Goal: Task Accomplishment & Management: Manage account settings

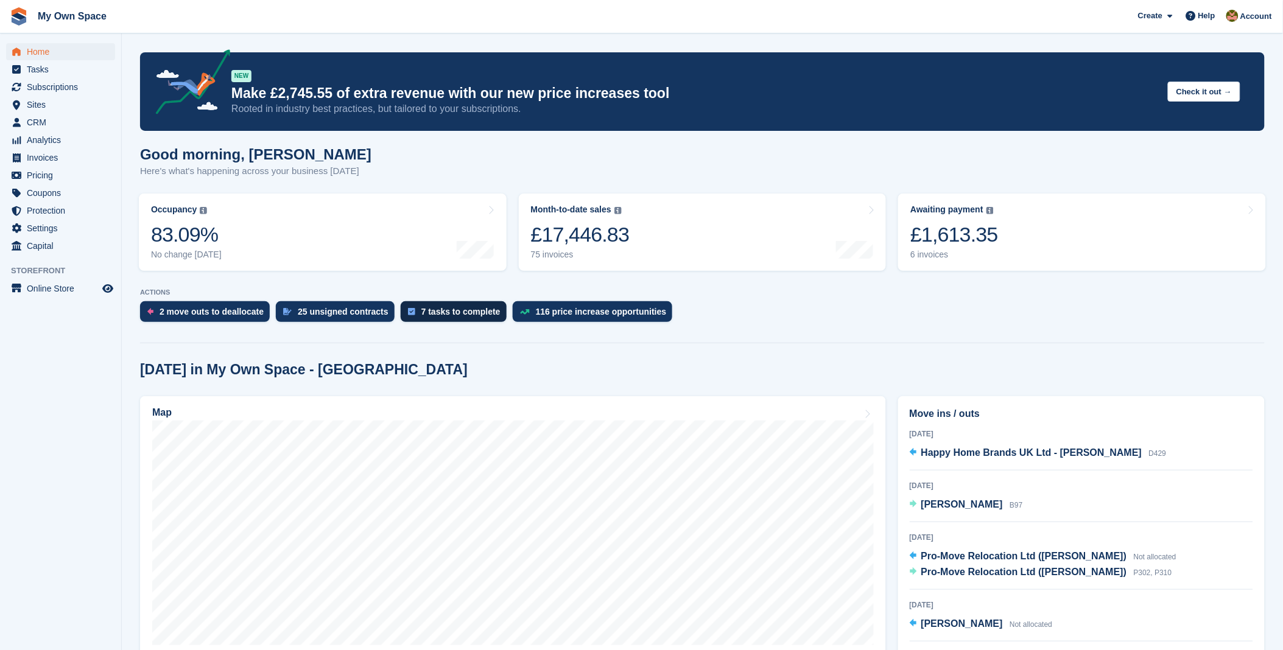
click at [463, 315] on div "7 tasks to complete" at bounding box center [460, 312] width 79 height 10
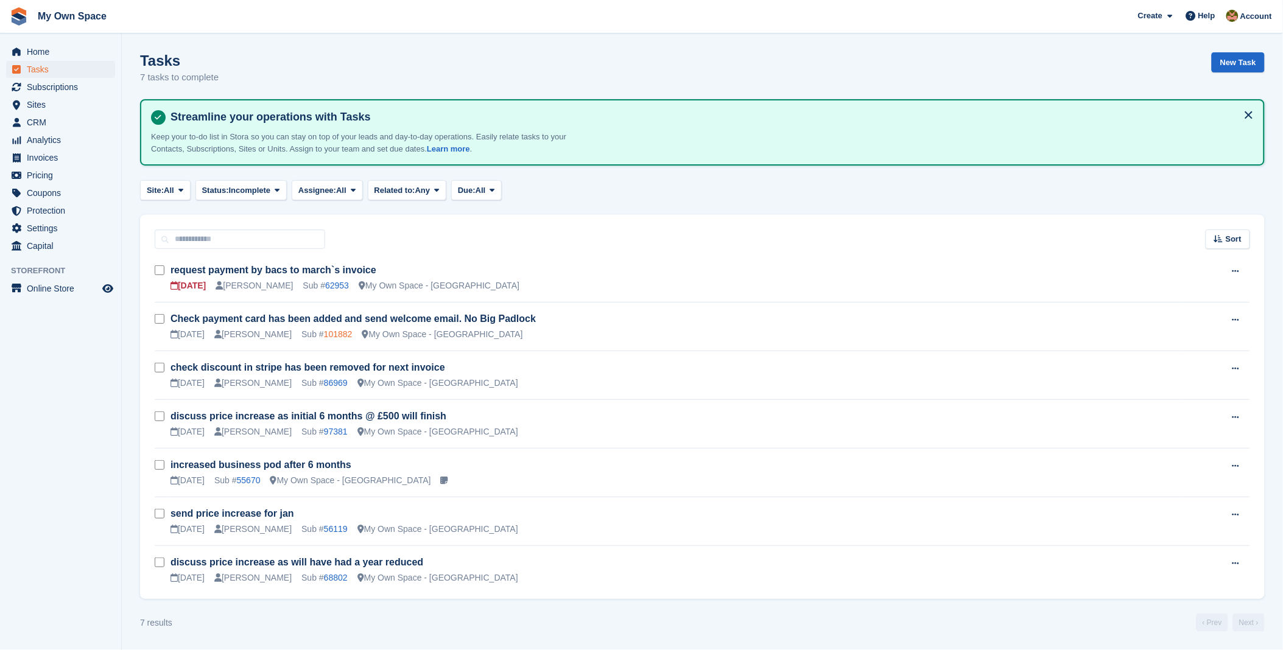
click at [324, 335] on link "101882" at bounding box center [338, 334] width 29 height 10
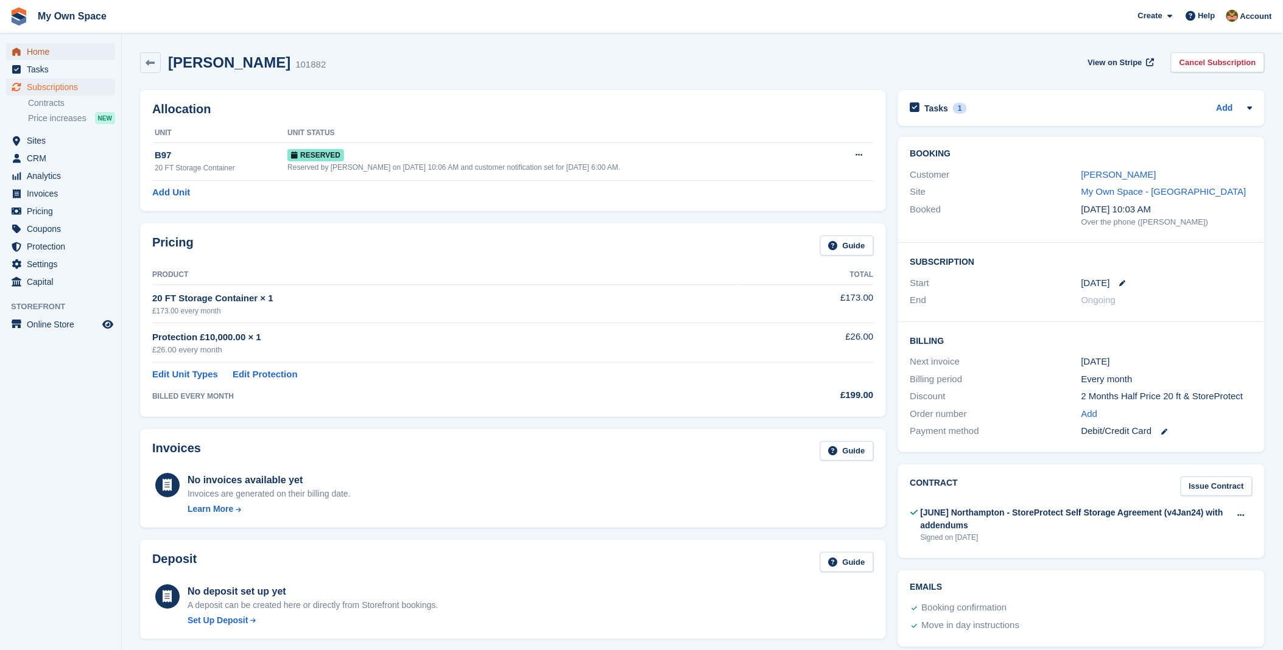
click at [43, 51] on span "Home" at bounding box center [63, 51] width 73 height 17
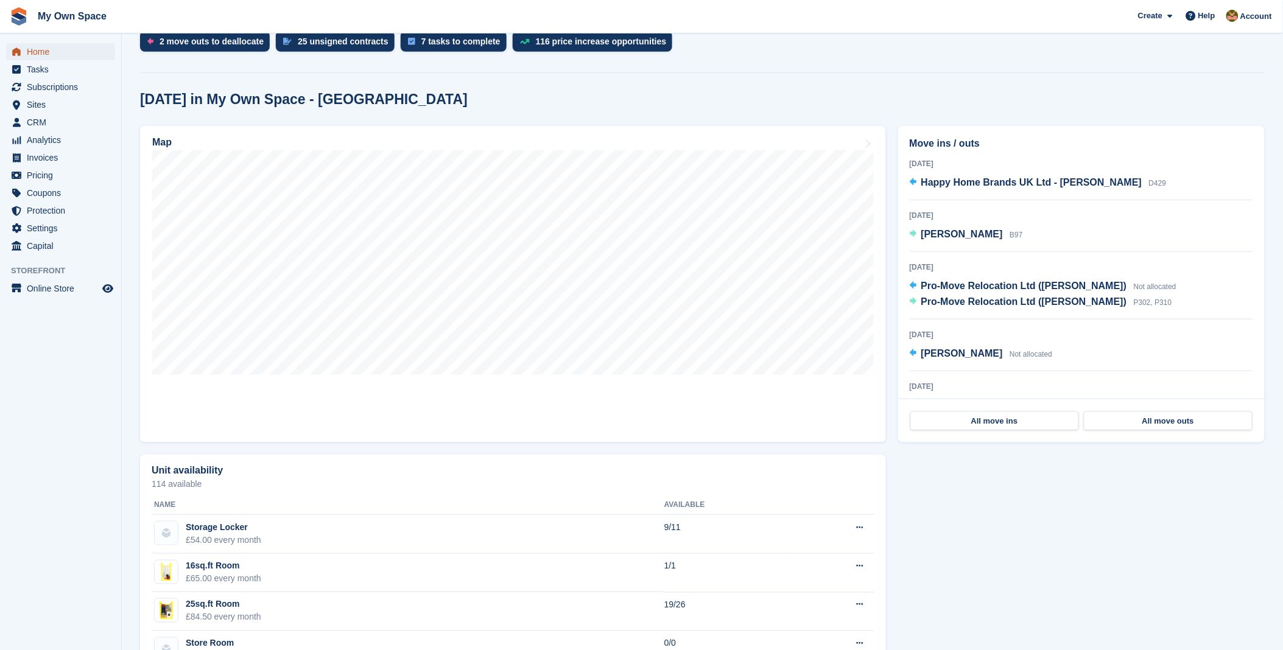
click at [37, 51] on span "Home" at bounding box center [63, 51] width 73 height 17
